Goal: Entertainment & Leisure: Consume media (video, audio)

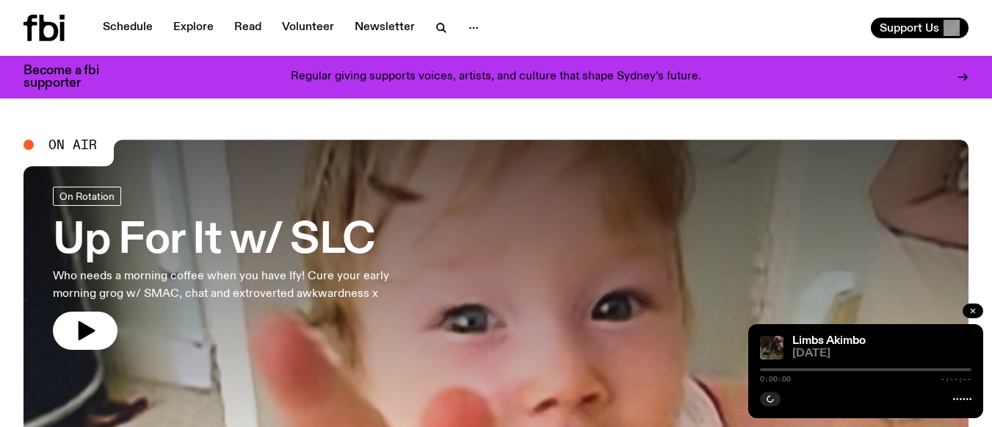
click at [972, 308] on icon "button" at bounding box center [972, 310] width 9 height 9
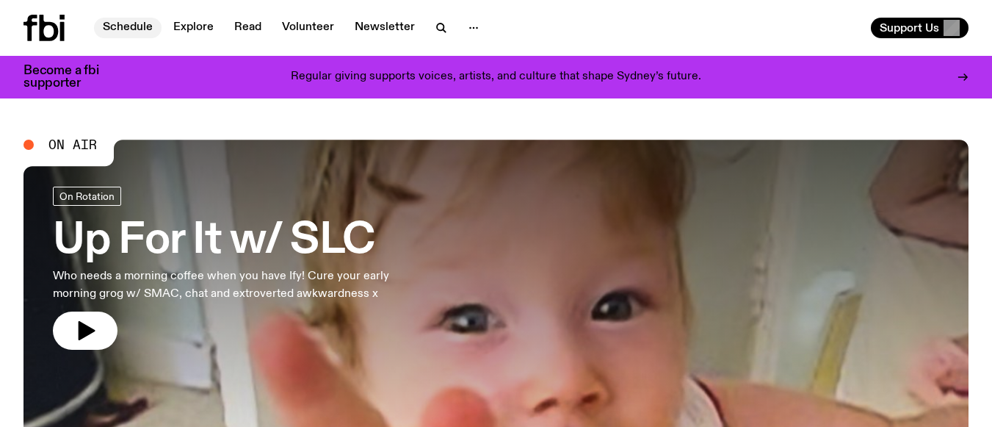
click at [121, 22] on link "Schedule" at bounding box center [128, 28] width 68 height 21
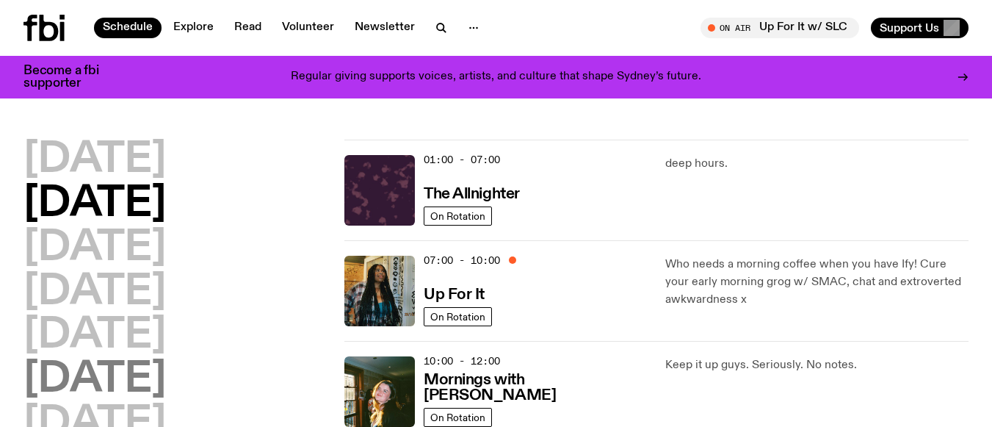
click at [108, 374] on h2 "[DATE]" at bounding box center [94, 379] width 142 height 41
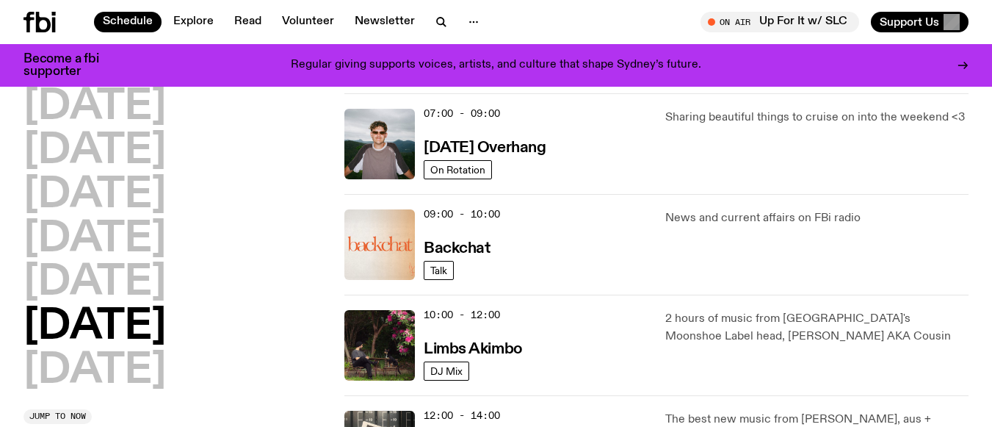
scroll to position [261, 0]
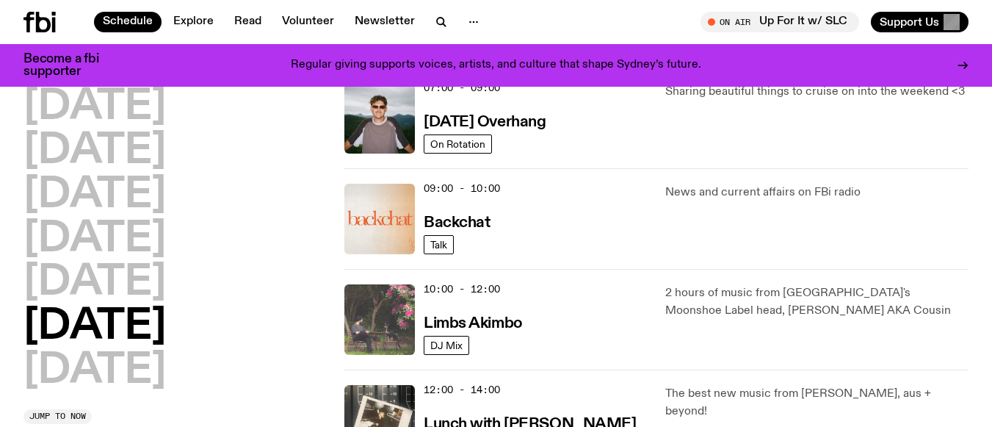
click at [396, 315] on img at bounding box center [379, 319] width 70 height 70
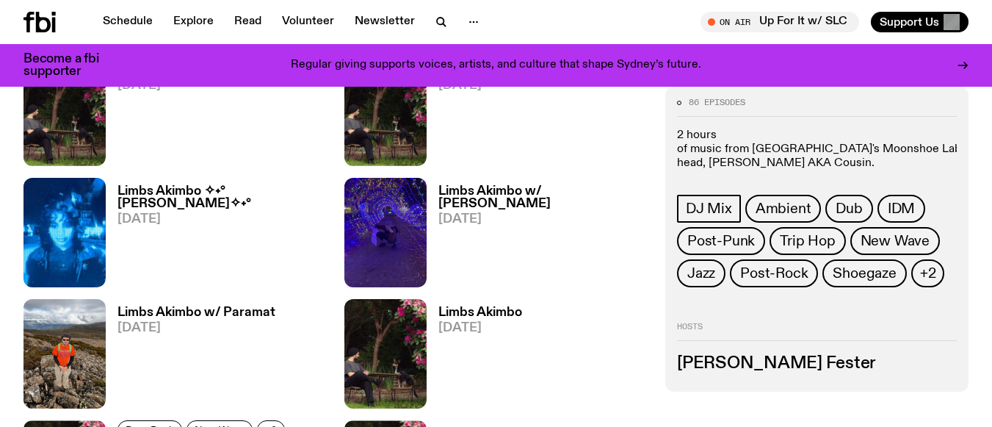
scroll to position [871, 0]
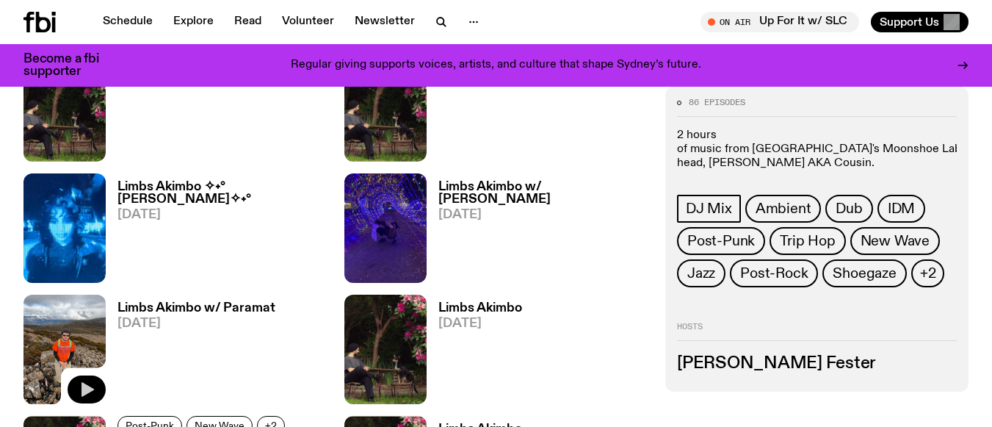
click at [85, 382] on icon "button" at bounding box center [87, 389] width 18 height 18
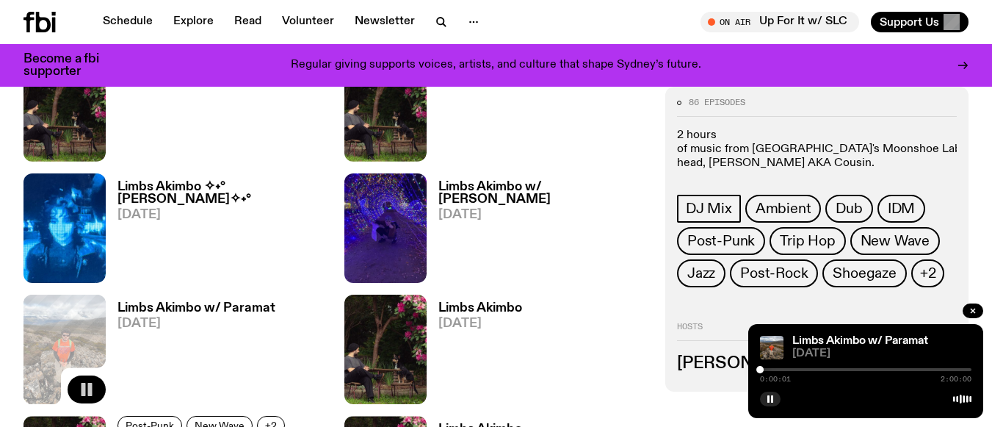
click at [770, 373] on div "0:00:01 2:00:00" at bounding box center [865, 374] width 211 height 18
click at [768, 367] on div "0:00:02 2:00:00" at bounding box center [865, 374] width 211 height 18
click at [766, 368] on div at bounding box center [865, 369] width 211 height 3
click at [788, 367] on div "0:11:09 2:00:00" at bounding box center [865, 374] width 211 height 18
click at [790, 368] on div at bounding box center [865, 369] width 211 height 3
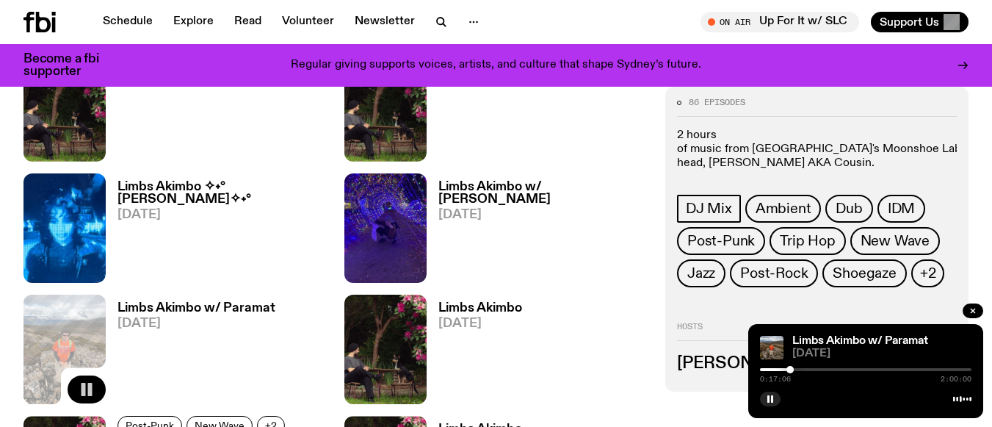
click at [797, 369] on div at bounding box center [865, 369] width 211 height 3
click at [810, 372] on div "0:21:15 2:00:00" at bounding box center [865, 374] width 211 height 18
click at [806, 366] on div "0:21:16 2:00:00" at bounding box center [865, 374] width 211 height 18
click at [808, 367] on div "0:21:18 2:00:00" at bounding box center [865, 374] width 211 height 18
click at [809, 369] on div at bounding box center [865, 369] width 211 height 3
